Goal: Information Seeking & Learning: Learn about a topic

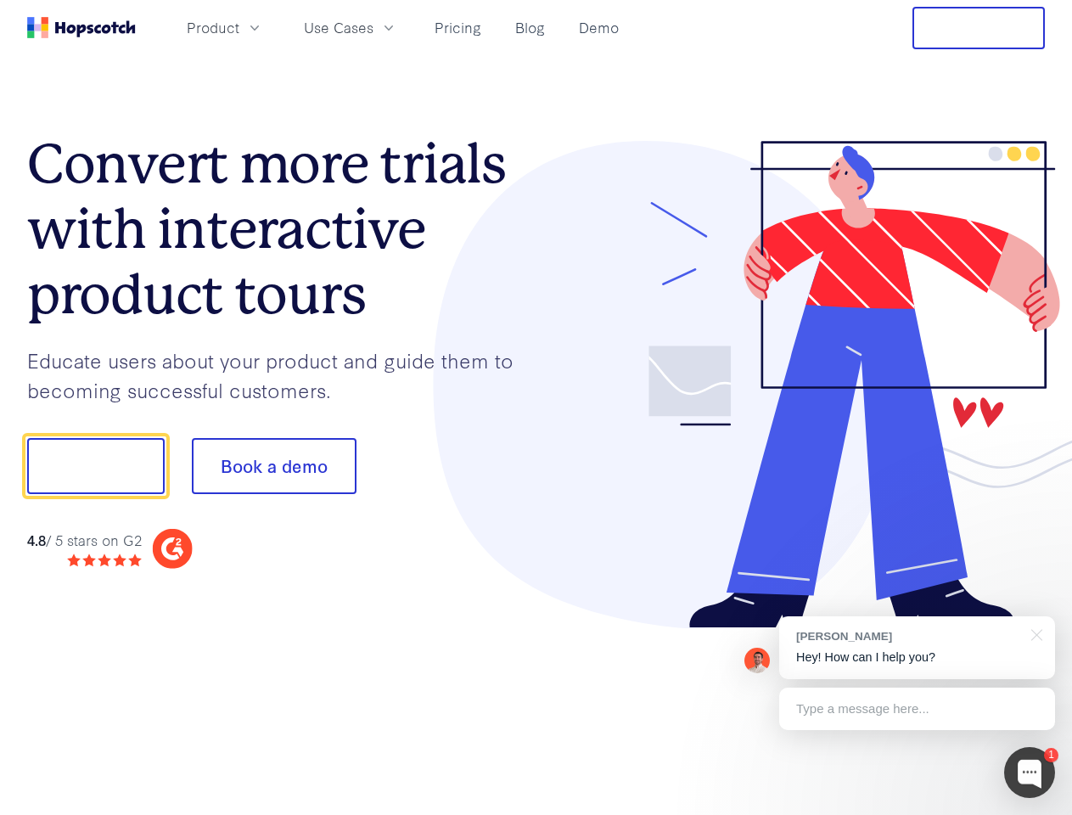
click at [536, 407] on div at bounding box center [790, 385] width 509 height 488
click at [239, 27] on span "Product" at bounding box center [213, 27] width 53 height 21
click at [373, 27] on span "Use Cases" at bounding box center [339, 27] width 70 height 21
click at [979, 28] on button "Free Trial" at bounding box center [978, 28] width 132 height 42
click at [95, 466] on button "Show me!" at bounding box center [95, 466] width 137 height 56
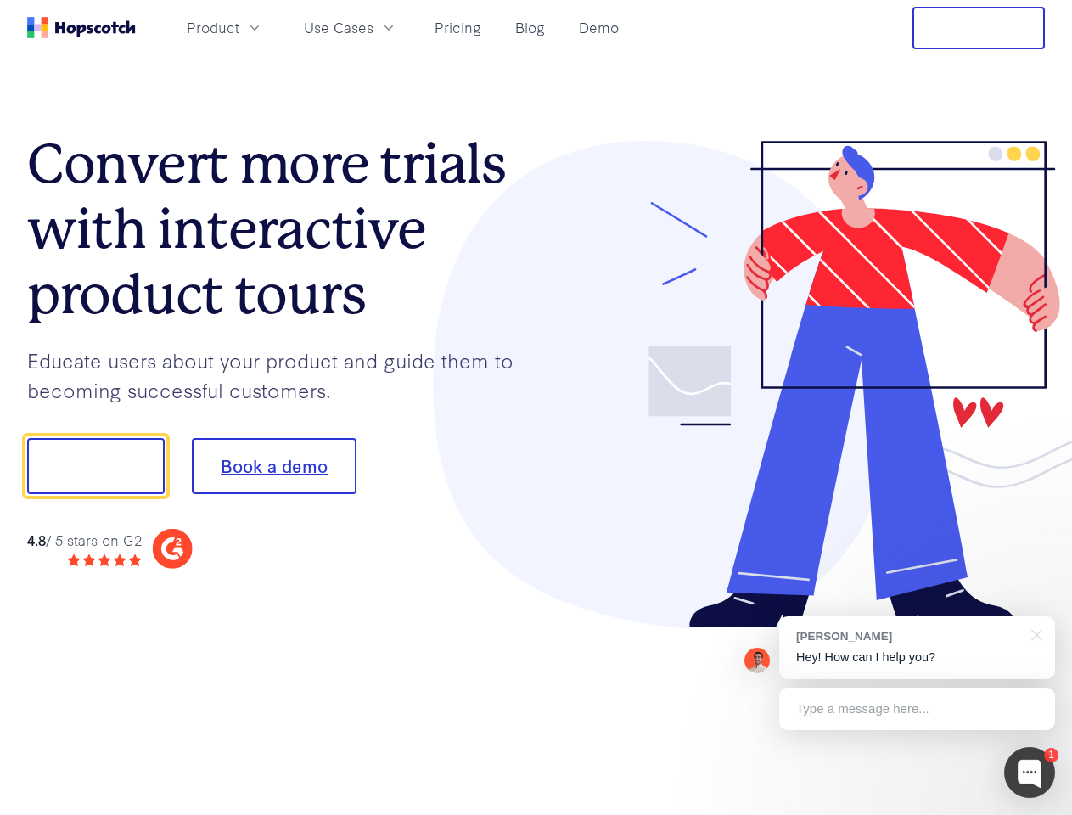
click at [273, 466] on button "Book a demo" at bounding box center [274, 466] width 165 height 56
click at [1029, 772] on div at bounding box center [1029, 772] width 51 height 51
click at [917, 648] on div "[PERSON_NAME] Hey! How can I help you?" at bounding box center [917, 647] width 276 height 63
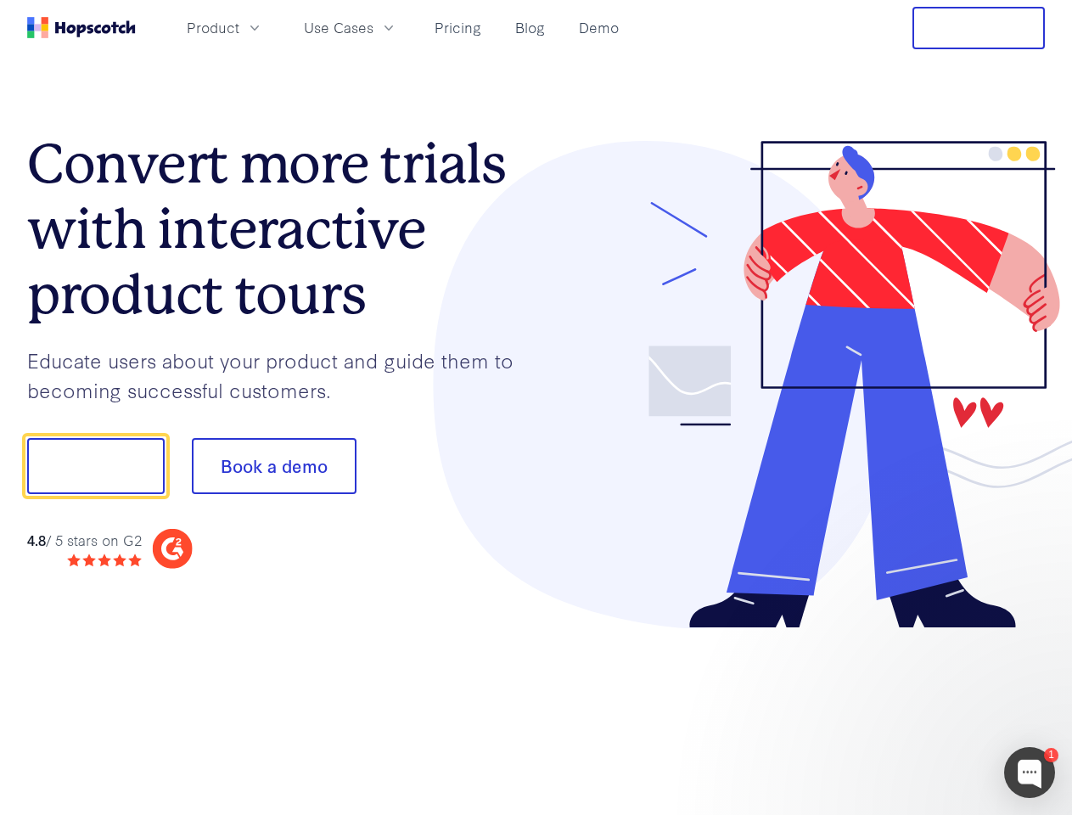
click at [1034, 633] on div at bounding box center [896, 464] width 318 height 566
click at [917, 709] on div at bounding box center [896, 577] width 318 height 339
